Goal: Task Accomplishment & Management: Use online tool/utility

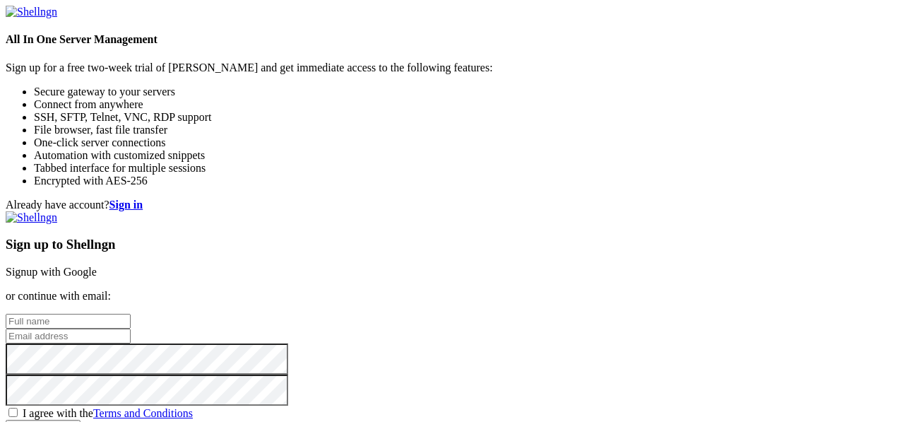
click at [97, 266] on link "Signup with Google" at bounding box center [51, 272] width 91 height 12
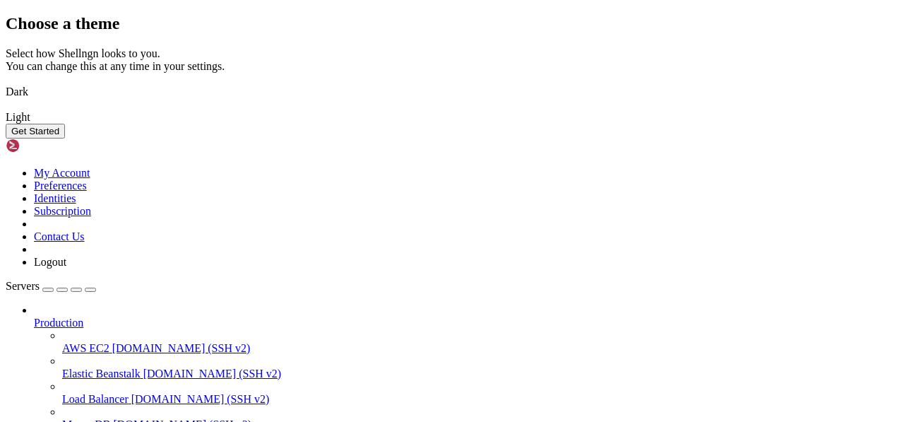
click at [6, 83] on img at bounding box center [6, 83] width 0 height 0
click at [65, 138] on button "Get Started" at bounding box center [35, 131] width 59 height 15
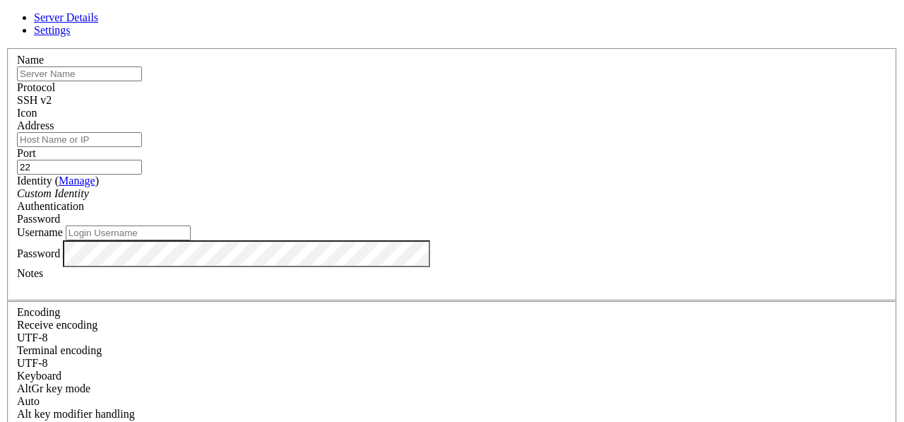
click at [142, 81] on input "text" at bounding box center [79, 73] width 125 height 15
paste input "[PERSON_NAME]"
type input "[PERSON_NAME]"
click at [142, 147] on input "Address" at bounding box center [79, 139] width 125 height 15
type input "P"
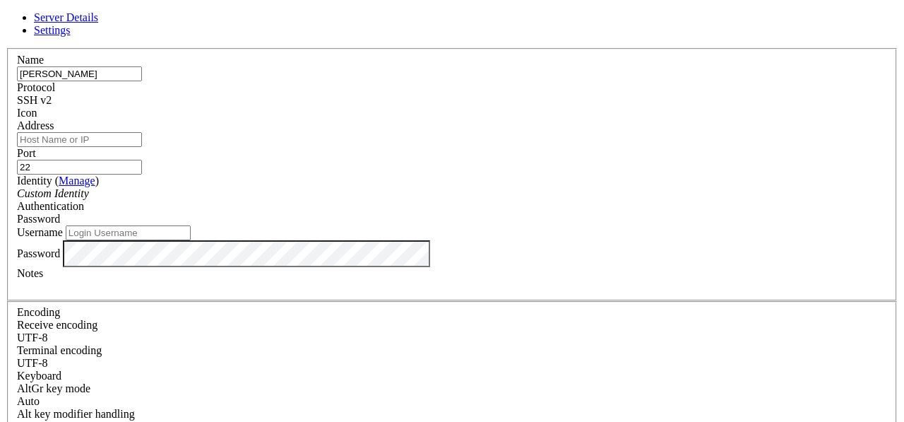
paste input "[TECHNICAL_ID]"
type input "[TECHNICAL_ID]"
click at [191, 240] on input "Username" at bounding box center [128, 232] width 125 height 15
type input "[PERSON_NAME]"
click at [282, 267] on div "Password" at bounding box center [452, 253] width 870 height 27
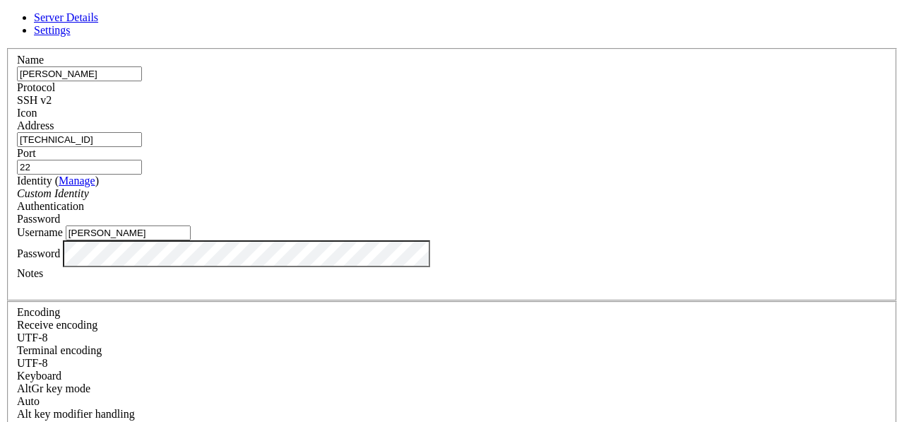
click at [264, 267] on div "Password" at bounding box center [452, 253] width 870 height 27
click at [249, 309] on div "Name [PERSON_NAME] Protocol SSH v2 Icon Address [TECHNICAL_ID] ( )" at bounding box center [452, 307] width 893 height 519
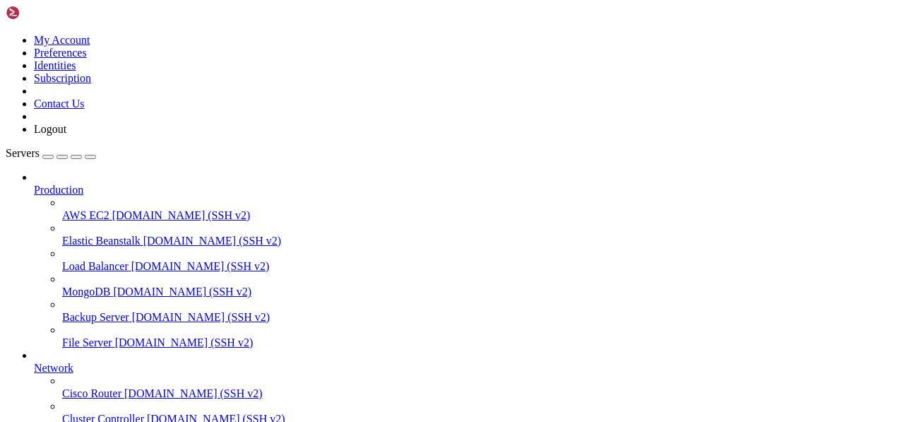
scroll to position [148, 0]
